Goal: Task Accomplishment & Management: Manage account settings

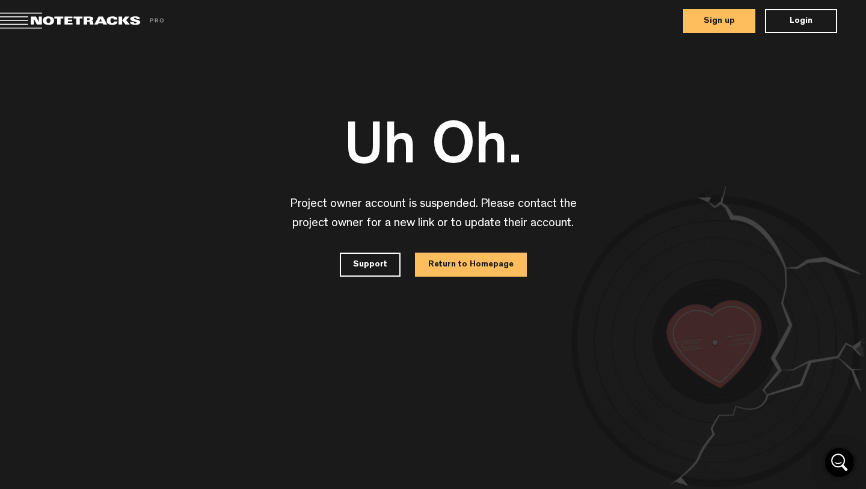
click at [783, 20] on button "Login" at bounding box center [801, 21] width 72 height 24
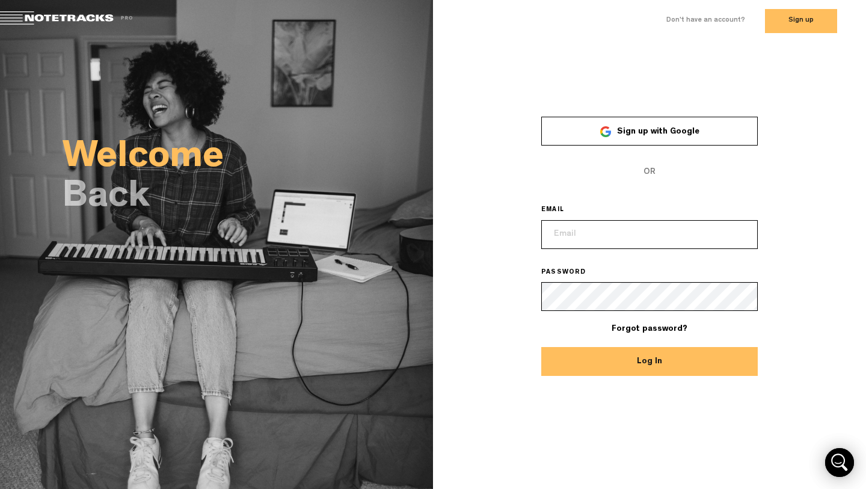
click at [581, 239] on input "email" at bounding box center [649, 234] width 217 height 29
type input "[EMAIL_ADDRESS][DOMAIN_NAME]"
click at [789, 141] on div "× Sign up with Google OR EMAIL [EMAIL_ADDRESS][DOMAIN_NAME] PASSWORD Forgot pas…" at bounding box center [649, 238] width 433 height 277
click at [688, 135] on span "Sign up with Google" at bounding box center [658, 132] width 82 height 8
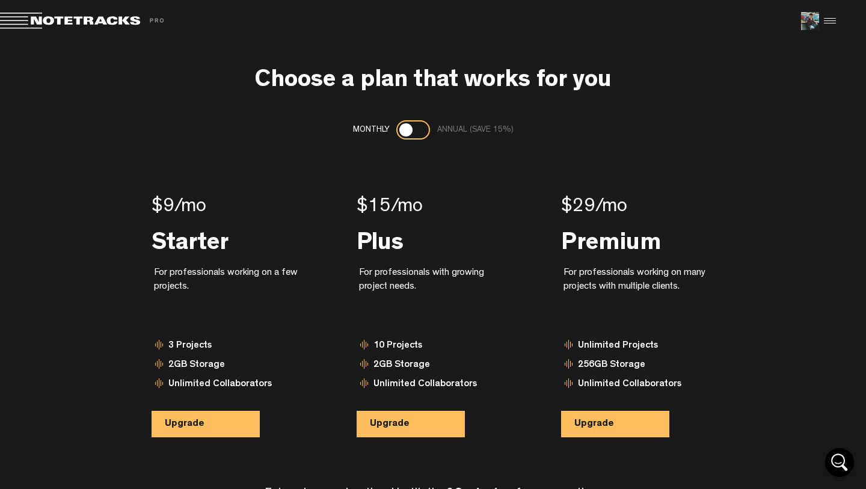
click at [14, 26] on span at bounding box center [84, 21] width 168 height 17
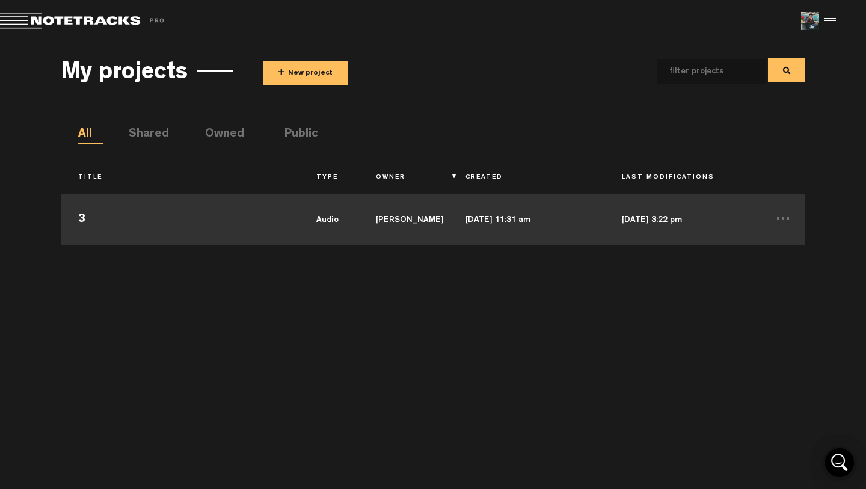
click at [82, 214] on td "3" at bounding box center [180, 218] width 238 height 54
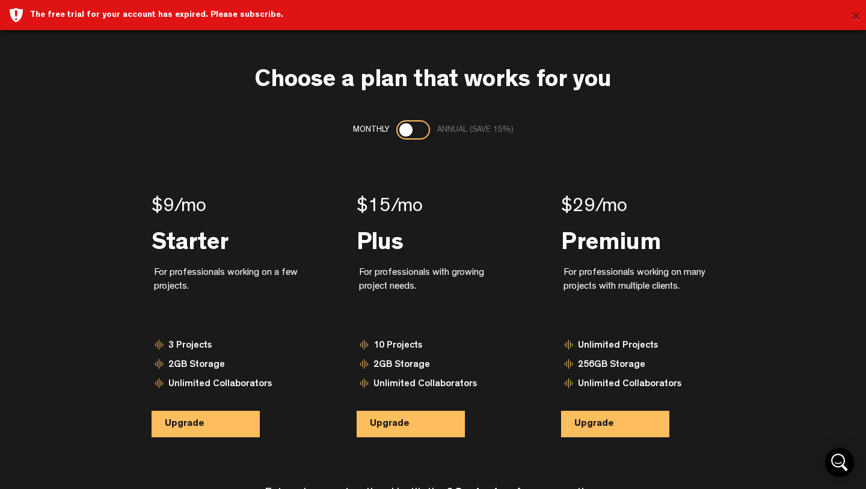
click at [857, 16] on button "×" at bounding box center [856, 17] width 9 height 24
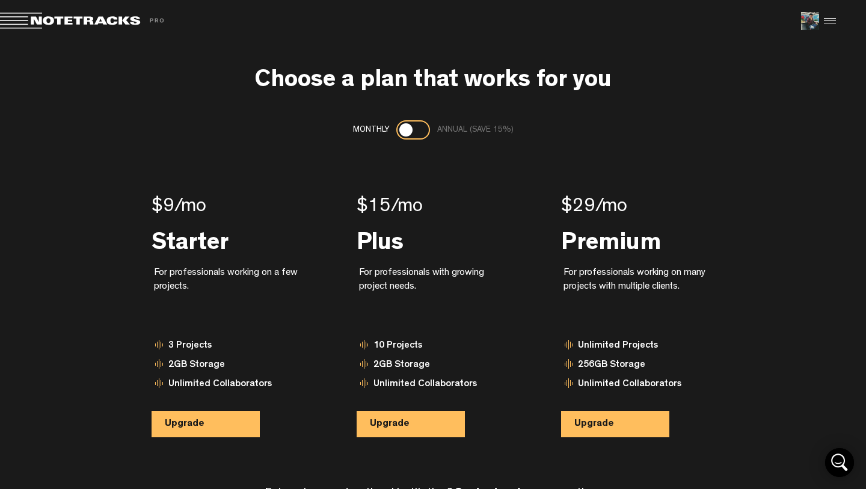
click at [832, 22] on div at bounding box center [828, 21] width 18 height 18
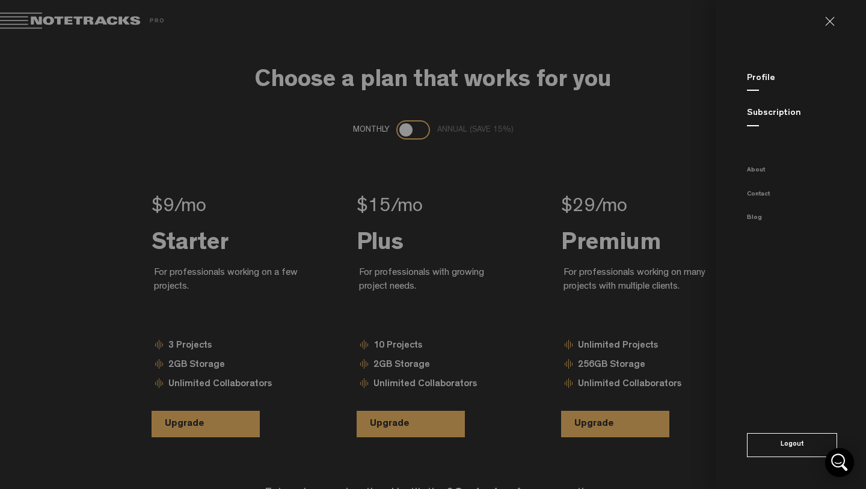
click at [583, 30] on md-backdrop at bounding box center [433, 244] width 866 height 489
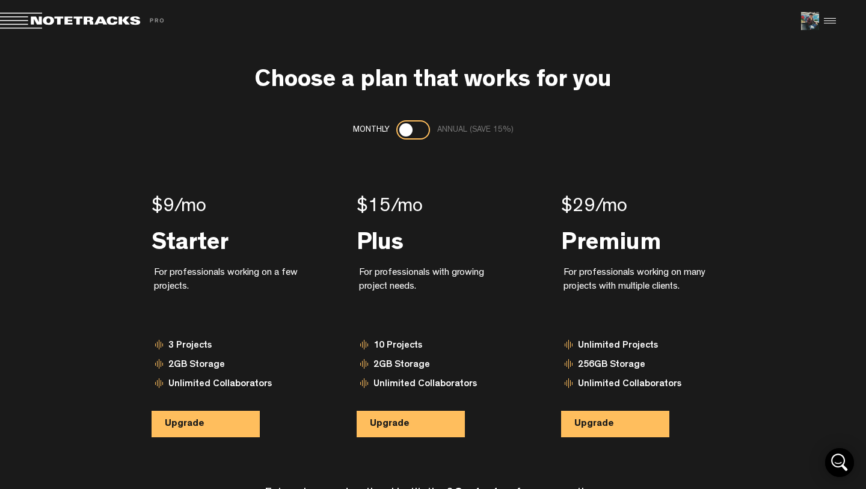
click at [16, 17] on span at bounding box center [84, 21] width 168 height 17
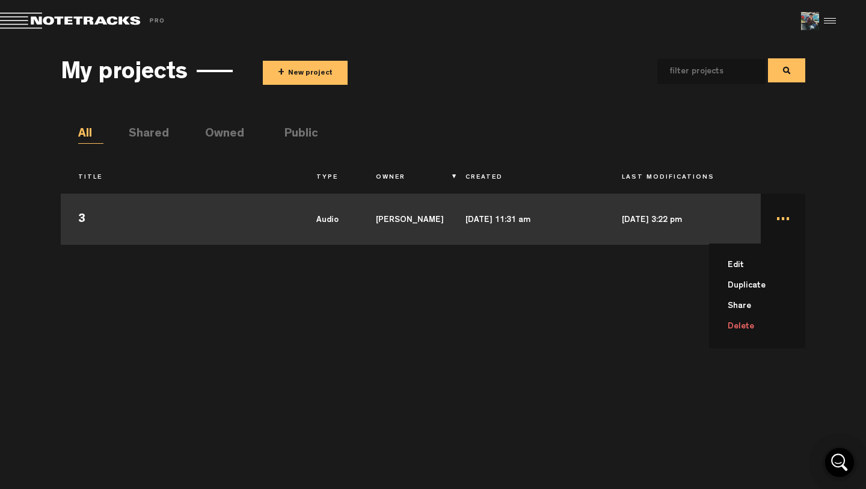
click at [784, 224] on td "... Edit Duplicate Share Delete" at bounding box center [783, 218] width 45 height 54
click at [751, 257] on li "Edit" at bounding box center [765, 265] width 82 height 20
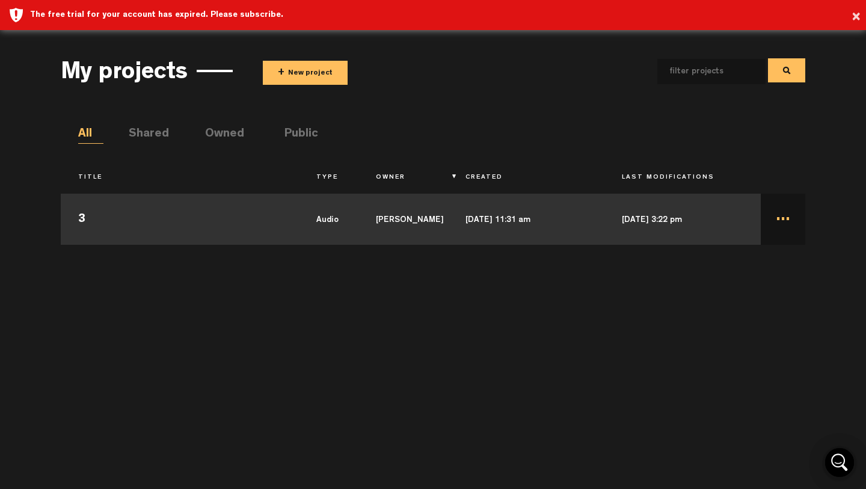
click at [331, 218] on td "audio" at bounding box center [329, 218] width 60 height 54
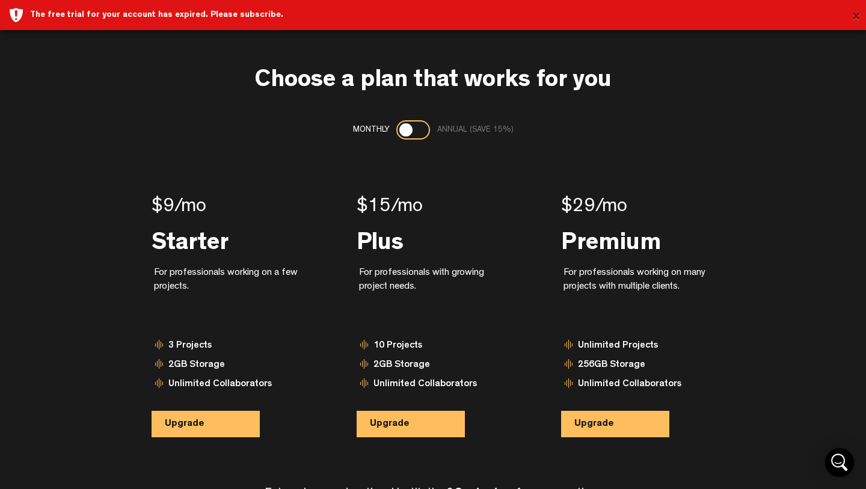
click at [858, 16] on button "×" at bounding box center [856, 17] width 9 height 24
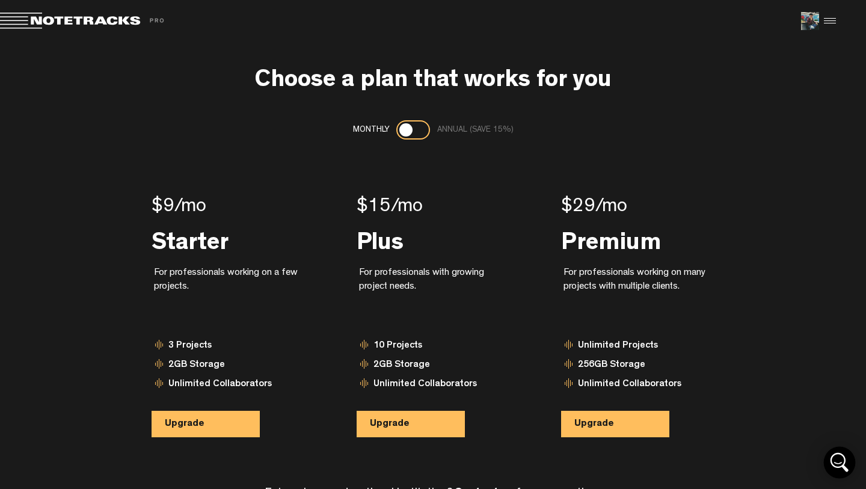
click at [834, 464] on icon "Open Intercom Messenger" at bounding box center [839, 462] width 29 height 29
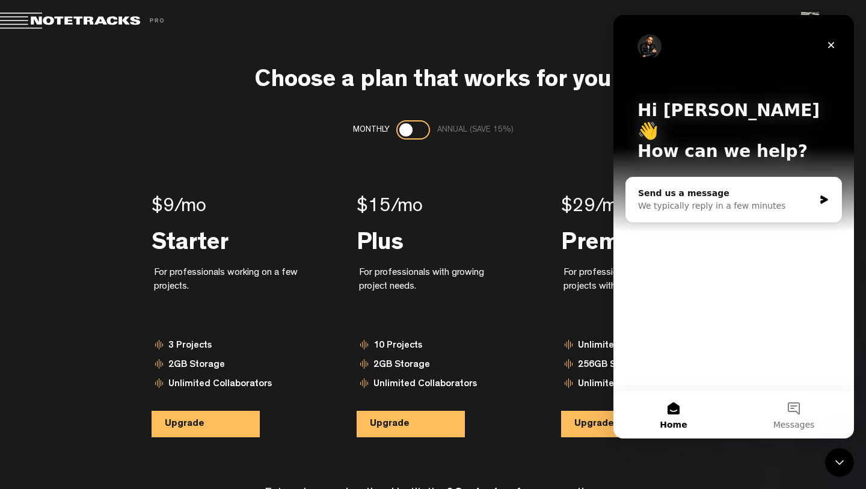
click at [546, 45] on div "Choose a plan that works for you Monthly Annual (save 15%) $9 /mo Starter For p…" at bounding box center [433, 293] width 866 height 503
click at [836, 46] on icon "Close" at bounding box center [832, 45] width 10 height 10
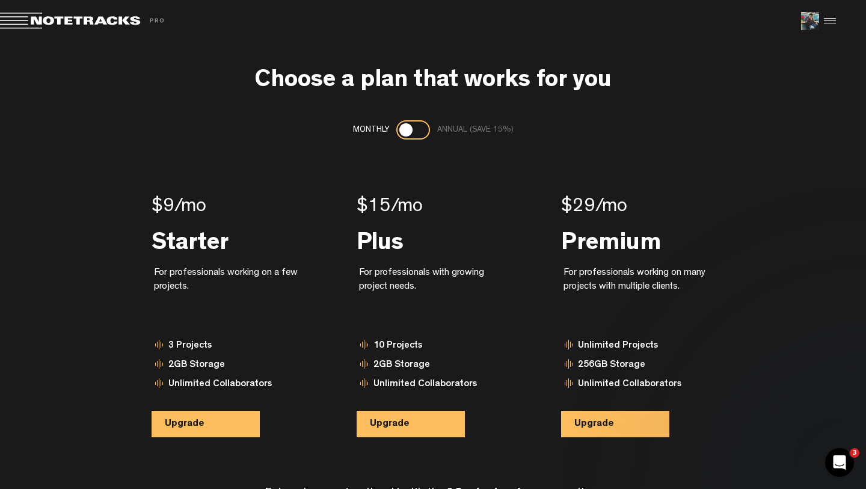
click at [29, 19] on span at bounding box center [84, 21] width 168 height 17
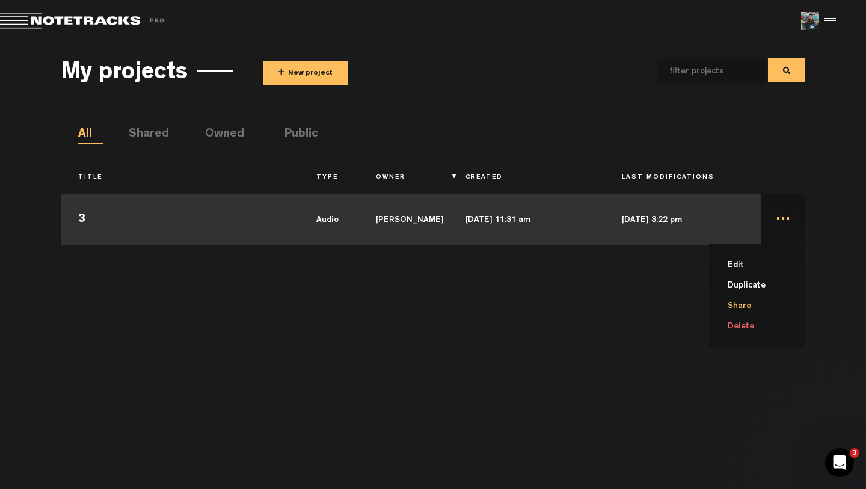
click at [747, 305] on li "Share" at bounding box center [765, 306] width 82 height 20
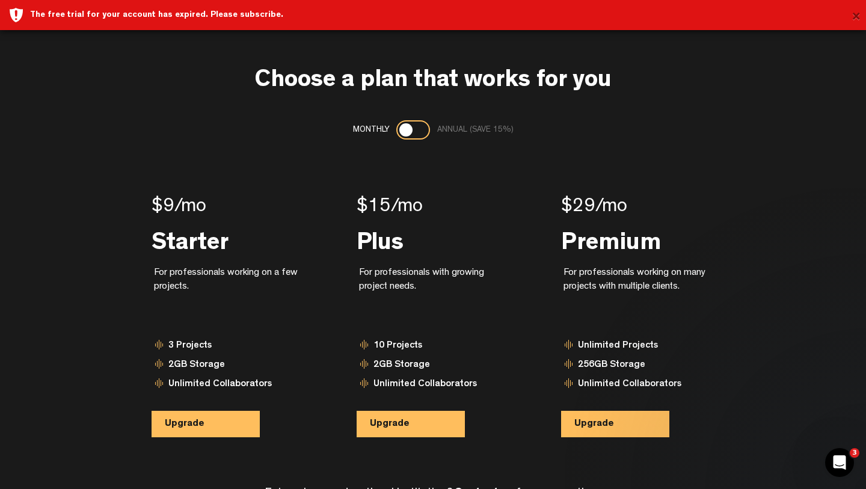
click at [860, 17] on button "×" at bounding box center [856, 17] width 9 height 24
